Goal: Information Seeking & Learning: Find specific fact

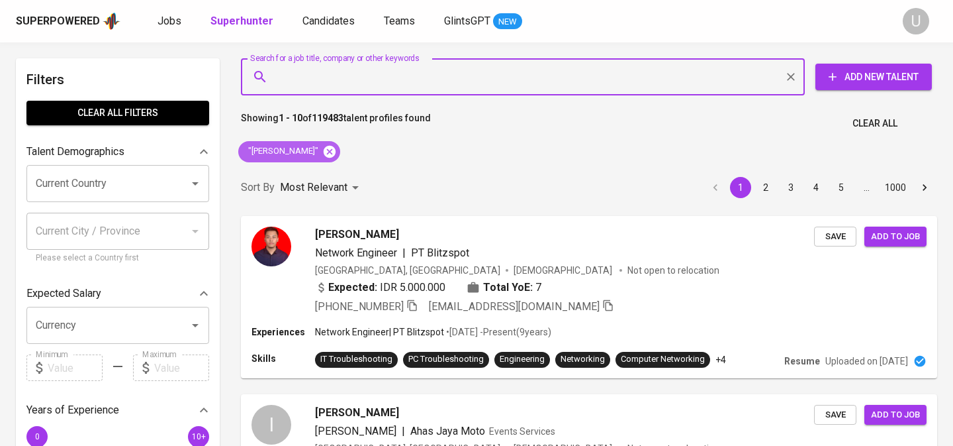
click at [324, 154] on icon at bounding box center [330, 151] width 12 height 12
click at [316, 88] on input "Search for a job title, company or other keywords" at bounding box center [526, 76] width 506 height 25
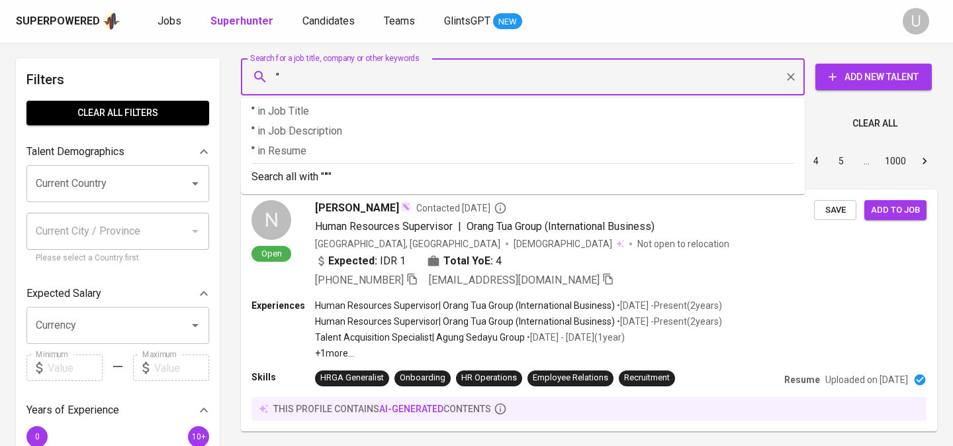
paste input "[PERSON_NAME] Sony"
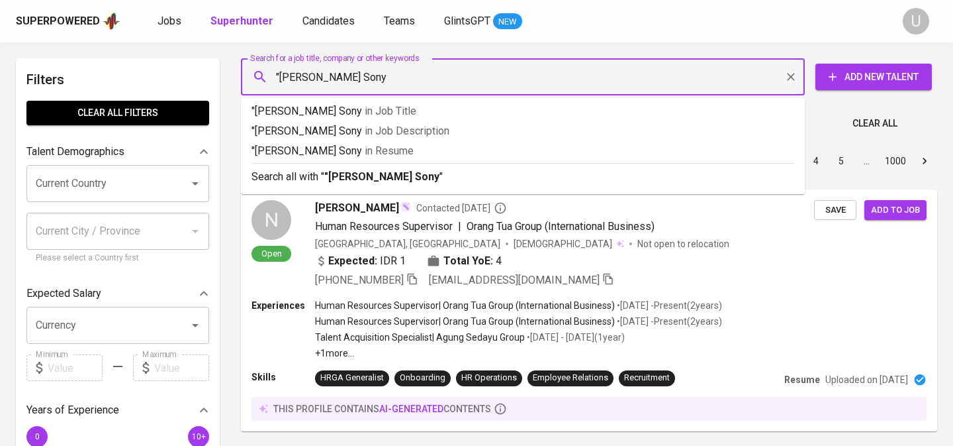
type input ""[PERSON_NAME] Sony""
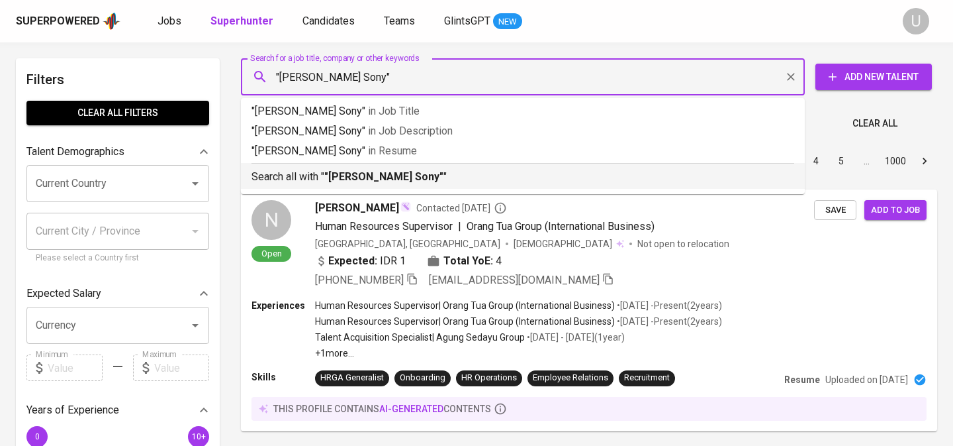
click at [310, 177] on p "Search all with " "[PERSON_NAME] Sony" "" at bounding box center [523, 177] width 543 height 16
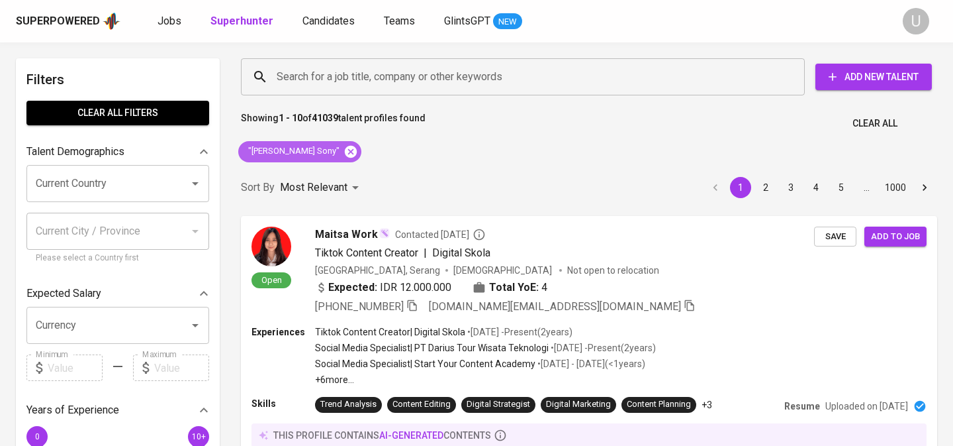
click at [345, 156] on icon at bounding box center [351, 151] width 12 height 12
click at [340, 84] on input "Search for a job title, company or other keywords" at bounding box center [526, 76] width 506 height 25
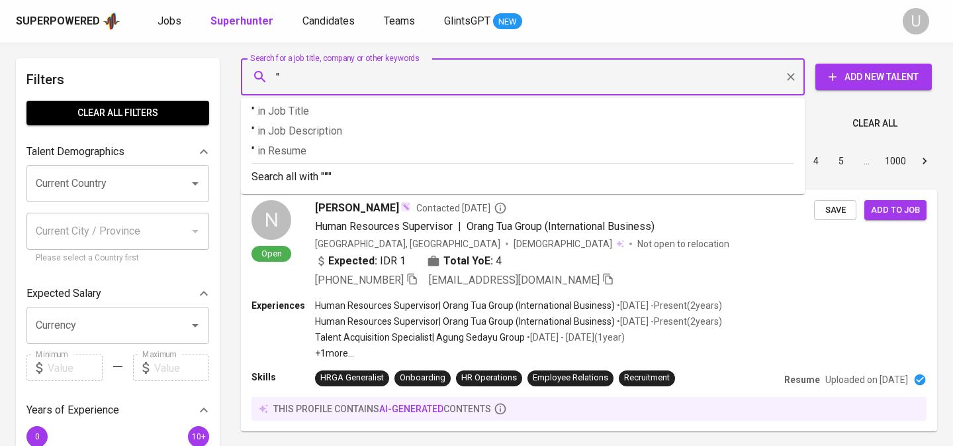
paste input "[PERSON_NAME]"
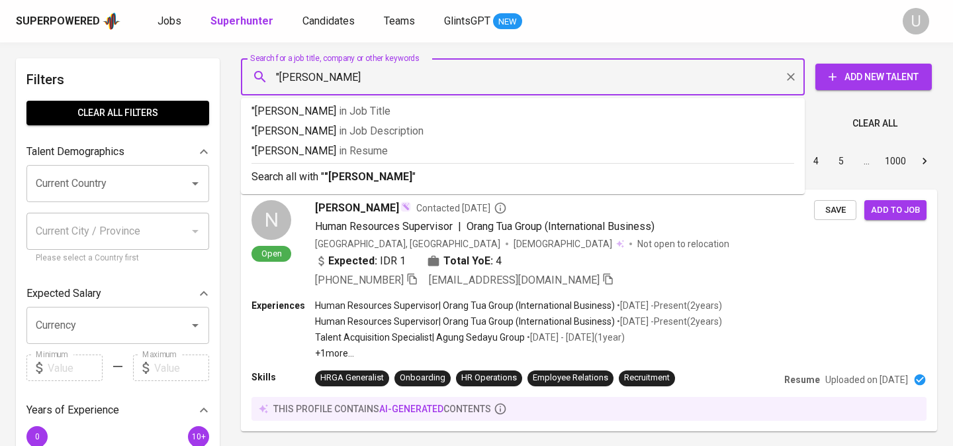
type input ""Marvelanne [PERSON_NAME]""
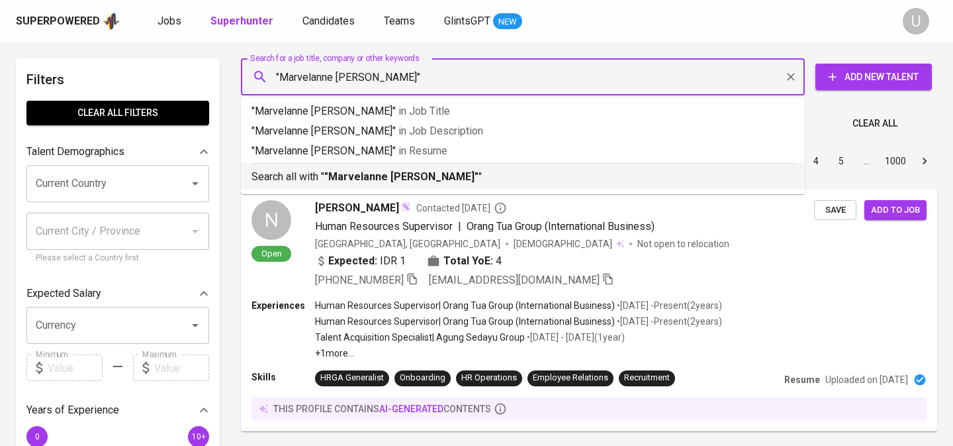
click at [371, 173] on b ""Marvelanne [PERSON_NAME]"" at bounding box center [401, 176] width 154 height 13
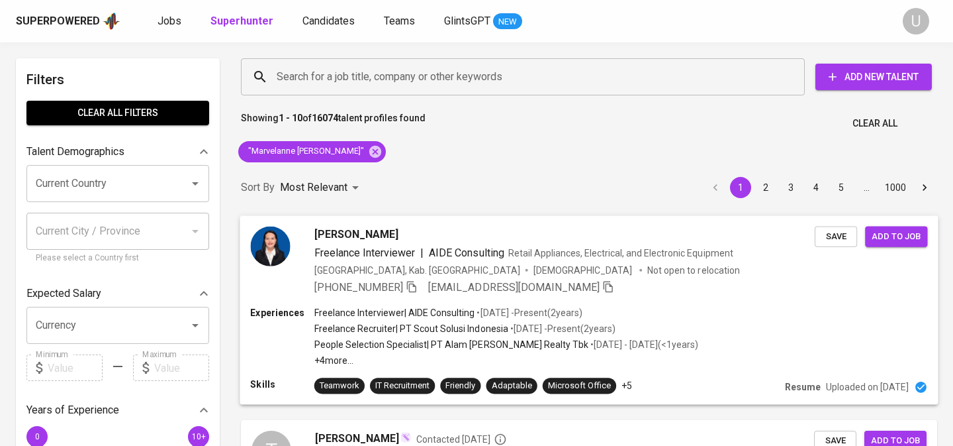
click at [399, 235] on span "[PERSON_NAME]" at bounding box center [356, 234] width 84 height 16
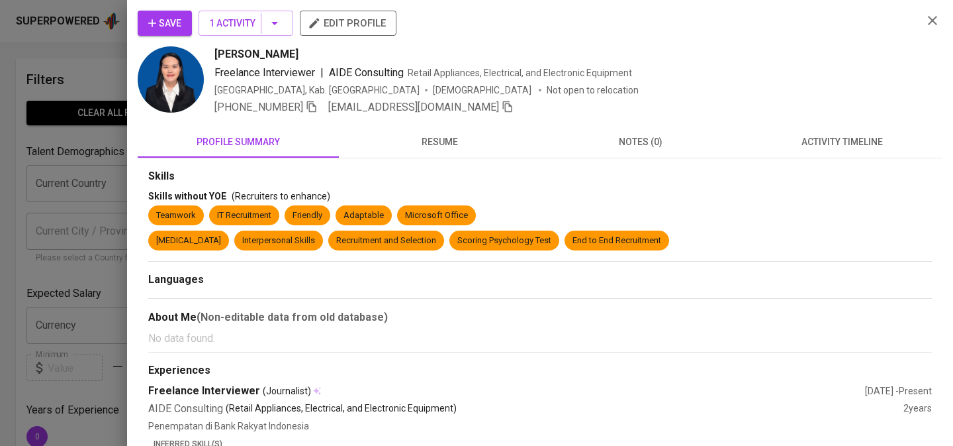
click at [930, 23] on icon "button" at bounding box center [932, 20] width 9 height 9
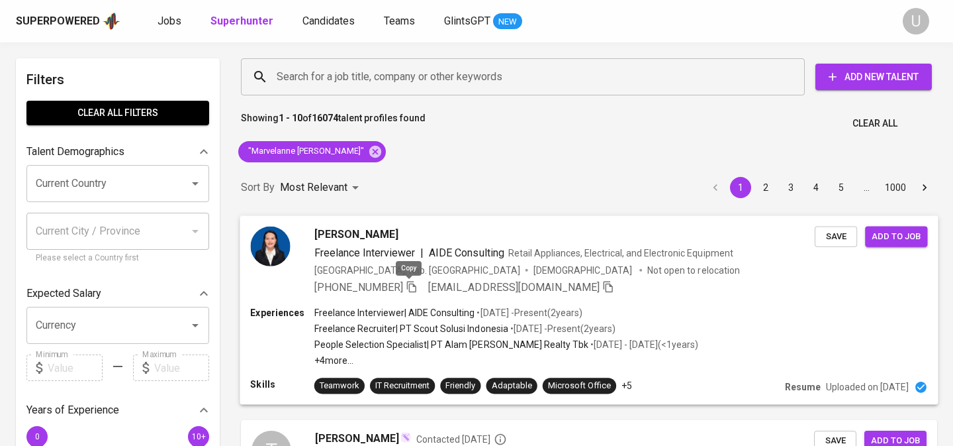
click at [411, 285] on icon "button" at bounding box center [411, 286] width 9 height 11
